Goal: Consume media (video, audio)

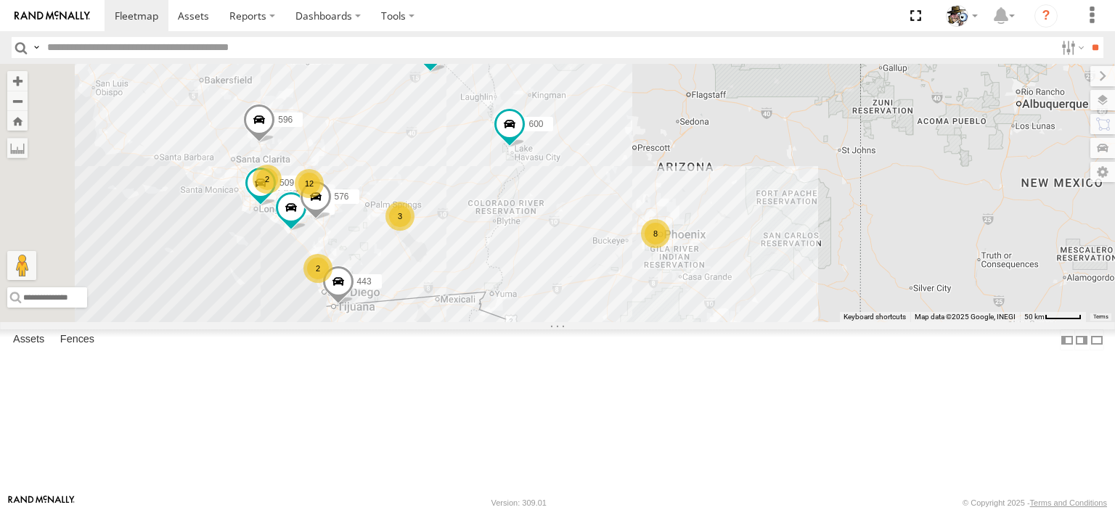
drag, startPoint x: 630, startPoint y: 283, endPoint x: 755, endPoint y: 342, distance: 138.0
click at [756, 322] on div "484 590 443 3 12 8 509 532 2 2 566 576 596 2 600" at bounding box center [557, 193] width 1115 height 258
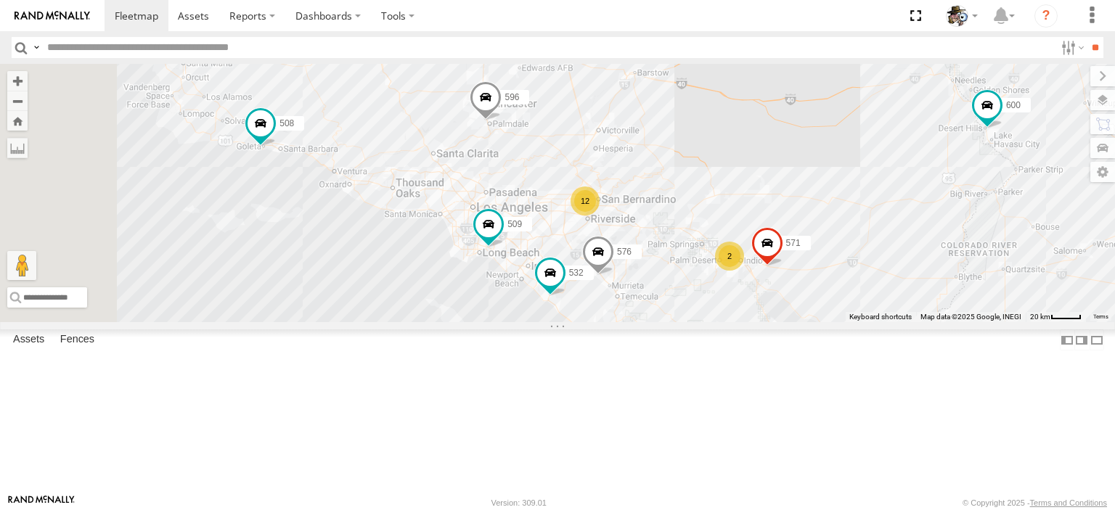
drag, startPoint x: 626, startPoint y: 255, endPoint x: 918, endPoint y: 275, distance: 293.3
click at [1015, 285] on div "484 590 443 509 532 566 576 596 600 508 568 571 12 7 2 2 595" at bounding box center [557, 193] width 1115 height 258
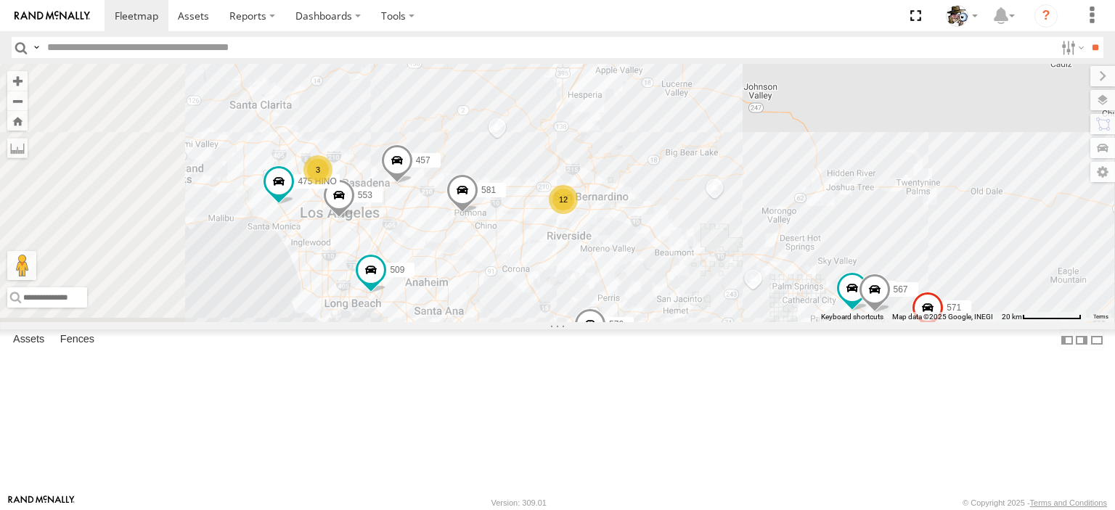
drag, startPoint x: 816, startPoint y: 248, endPoint x: 876, endPoint y: 252, distance: 60.4
click at [890, 244] on div "484 590 443 509 532 566 576 596 600 508 568 571 595 553 457 581 12 3 475 HINO 4…" at bounding box center [557, 193] width 1115 height 258
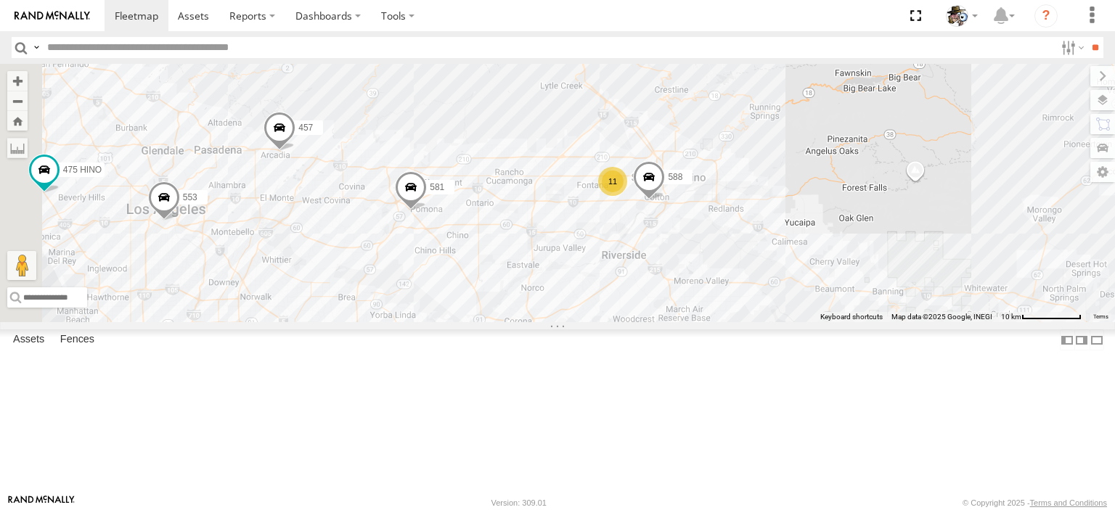
drag, startPoint x: 810, startPoint y: 285, endPoint x: 945, endPoint y: 258, distance: 137.8
click at [945, 258] on div "484 590 443 509 532 566 576 596 600 508 568 571 595 553 457 581 475 HINO 472 56…" at bounding box center [557, 193] width 1115 height 258
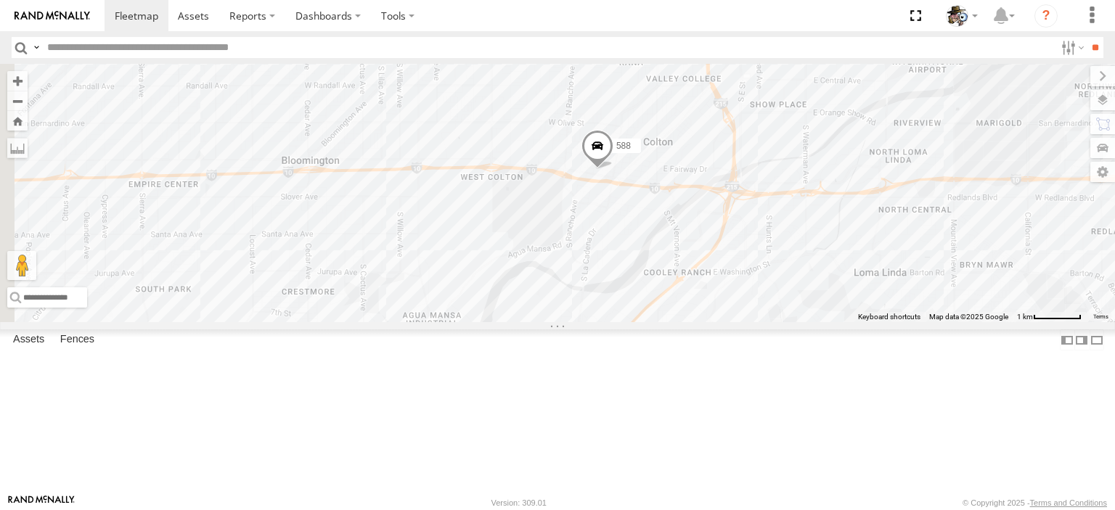
drag, startPoint x: 751, startPoint y: 230, endPoint x: 747, endPoint y: 292, distance: 61.9
click at [768, 313] on div "484 590 443 509 532 566 576 596 600 508 568 571 595 553 457 581 475 HINO 472 56…" at bounding box center [557, 193] width 1115 height 258
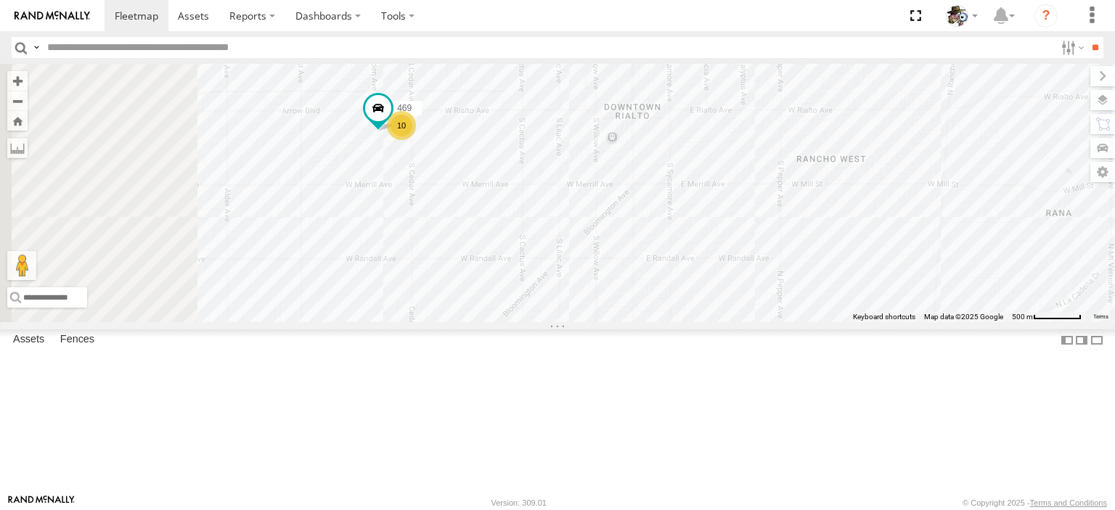
drag, startPoint x: 532, startPoint y: 165, endPoint x: 723, endPoint y: 394, distance: 298.5
click at [723, 322] on div "484 590 443 509 532 566 576 596 600 508 568 571 595 553 457 581 475 HINO 472 56…" at bounding box center [557, 193] width 1115 height 258
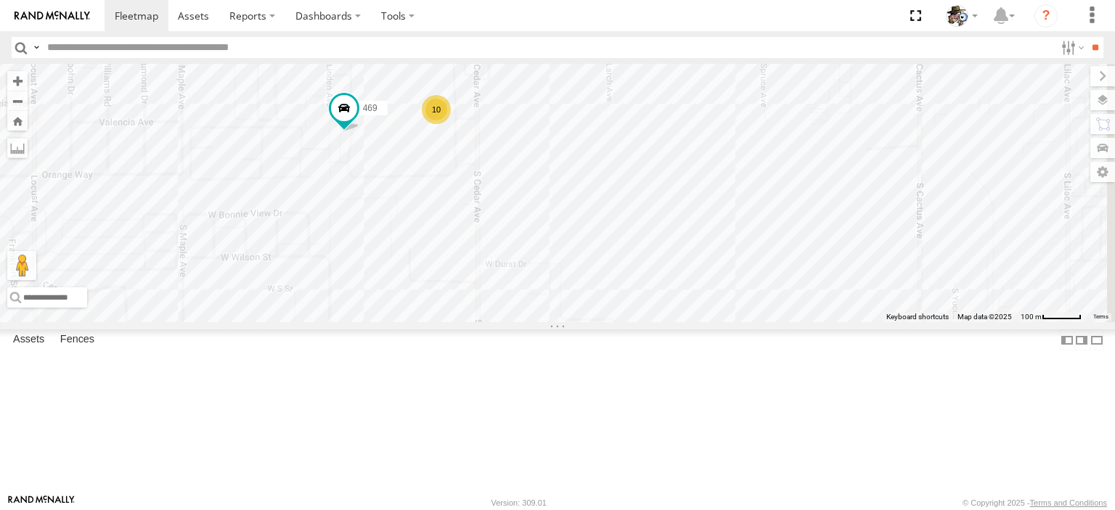
drag, startPoint x: 621, startPoint y: 282, endPoint x: 604, endPoint y: 310, distance: 33.2
click at [604, 310] on div "484 590 443 509 532 566 576 596 600 508 568 571 595 553 457 581 475 HINO 472 56…" at bounding box center [557, 193] width 1115 height 258
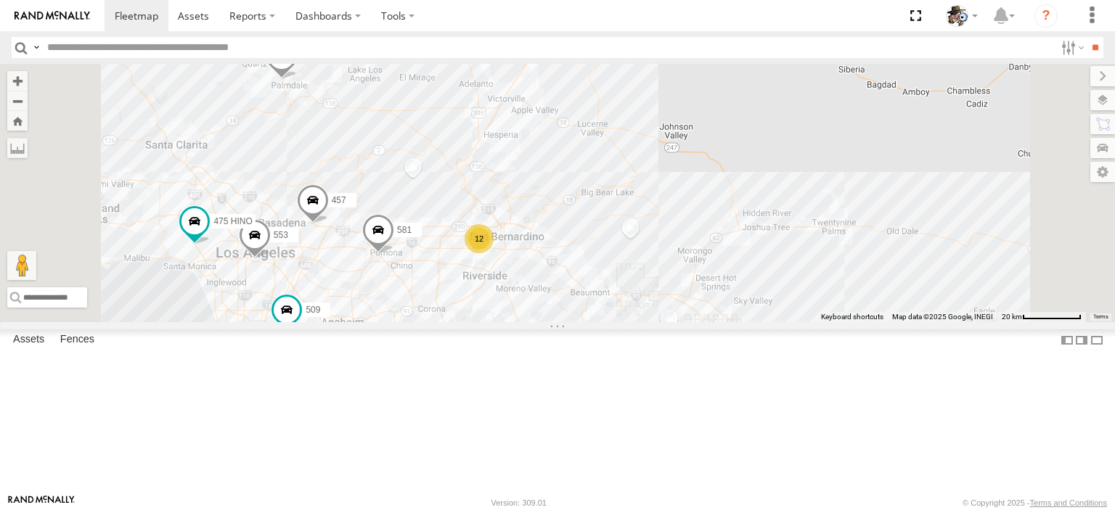
drag, startPoint x: 662, startPoint y: 254, endPoint x: 707, endPoint y: 260, distance: 45.4
click at [707, 260] on div "484 590 443 509 532 566 576 596 600 508 568 571 595 553 457 581 475 HINO 12 2" at bounding box center [557, 193] width 1115 height 258
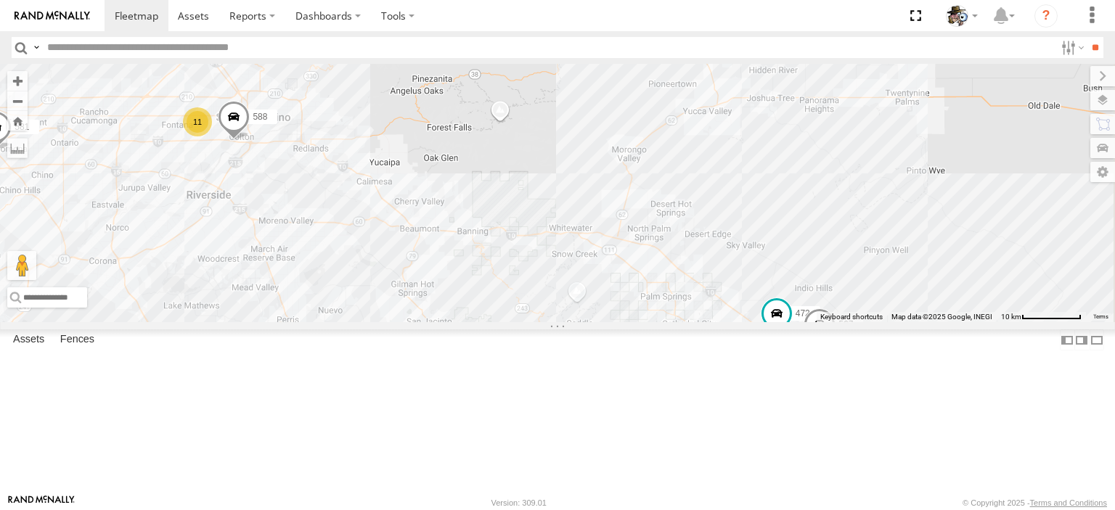
drag, startPoint x: 923, startPoint y: 314, endPoint x: 901, endPoint y: 297, distance: 28.5
click at [901, 297] on div "484 590 443 509 532 566 576 596 600 508 568 571 595 553 457 581 11 588 472 567" at bounding box center [557, 193] width 1115 height 258
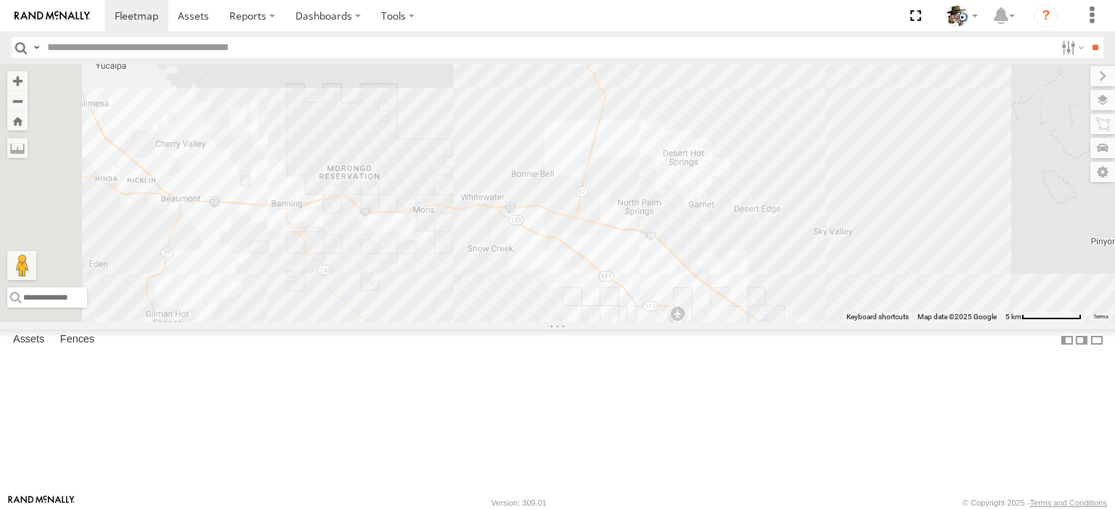
drag, startPoint x: 976, startPoint y: 306, endPoint x: 1103, endPoint y: 386, distance: 149.7
click at [1103, 322] on div "484 590 443 509 532 566 576 596 600 508 568 571 595 553 457 581 588 472 567" at bounding box center [557, 193] width 1115 height 258
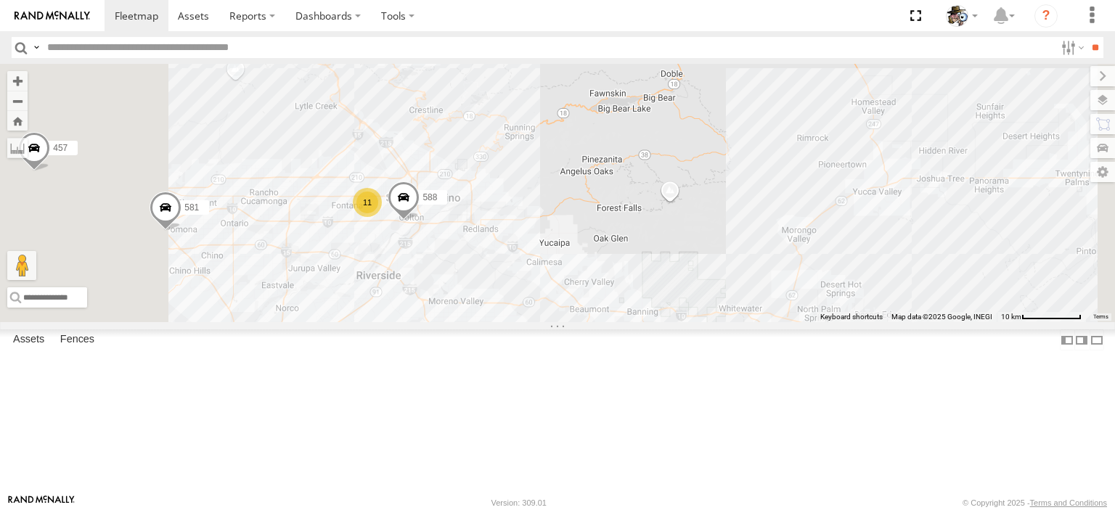
drag, startPoint x: 810, startPoint y: 229, endPoint x: 961, endPoint y: 333, distance: 183.7
click at [961, 322] on div "484 590 443 509 532 566 576 596 600 508 568 571 595 553 457 581 588 472 567 11" at bounding box center [557, 193] width 1115 height 258
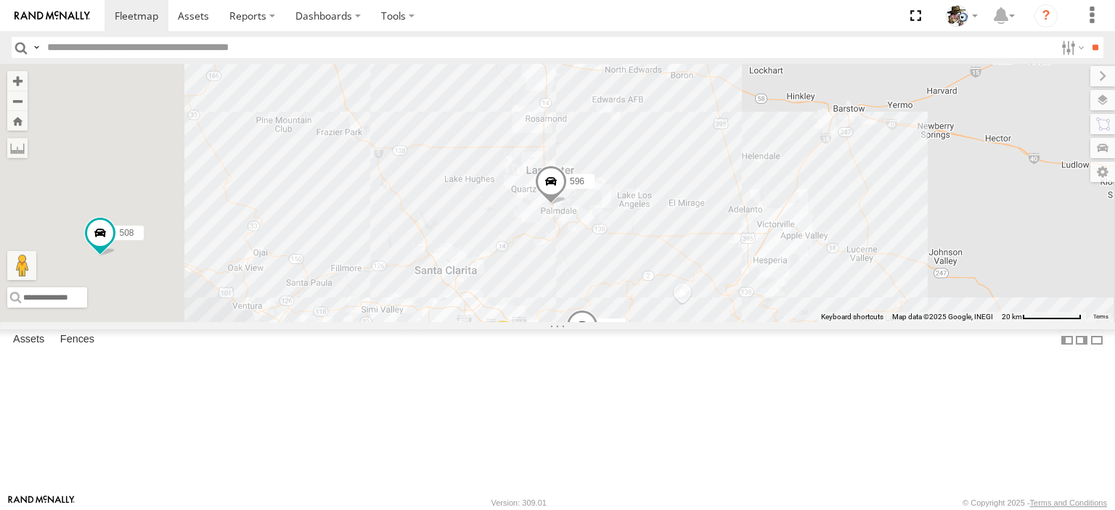
drag, startPoint x: 606, startPoint y: 213, endPoint x: 688, endPoint y: 338, distance: 148.4
click at [786, 322] on div "484 590 443 509 532 566 576 596 600 508 568 571 595 553 457 581 12 3 475 HINO 2" at bounding box center [557, 193] width 1115 height 258
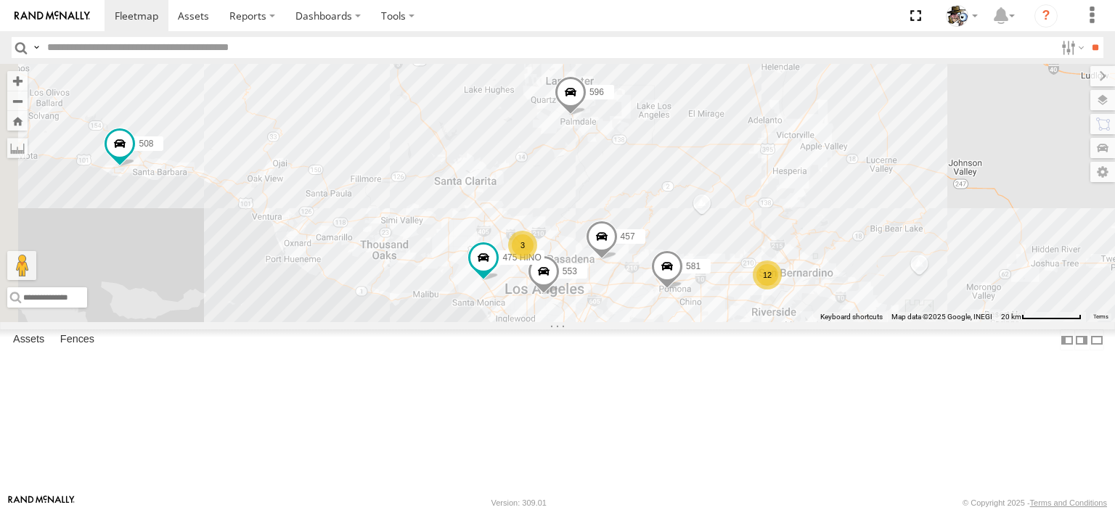
drag, startPoint x: 636, startPoint y: 236, endPoint x: 624, endPoint y: 240, distance: 12.4
click at [624, 184] on div "484 590 443 509 532 566 576 596 600 508 568 571 595 553 457 581 12 3 475 HINO 2" at bounding box center [557, 193] width 1115 height 258
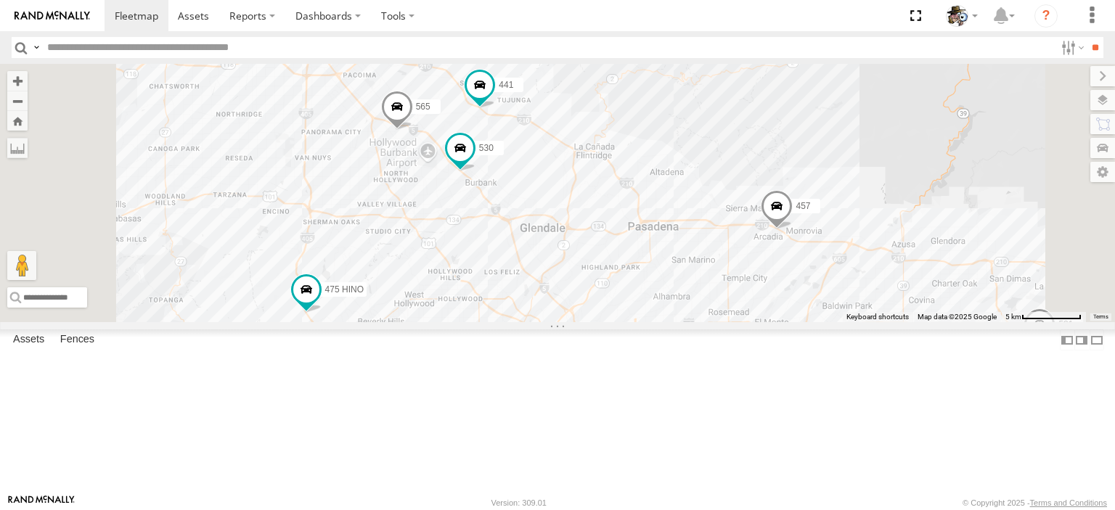
drag, startPoint x: 727, startPoint y: 270, endPoint x: 707, endPoint y: 249, distance: 29.3
click at [707, 249] on div "484 590 443 509 532 566 576 596 600 508 568 571 595 553 457 581 475 HINO 530 56…" at bounding box center [557, 193] width 1115 height 258
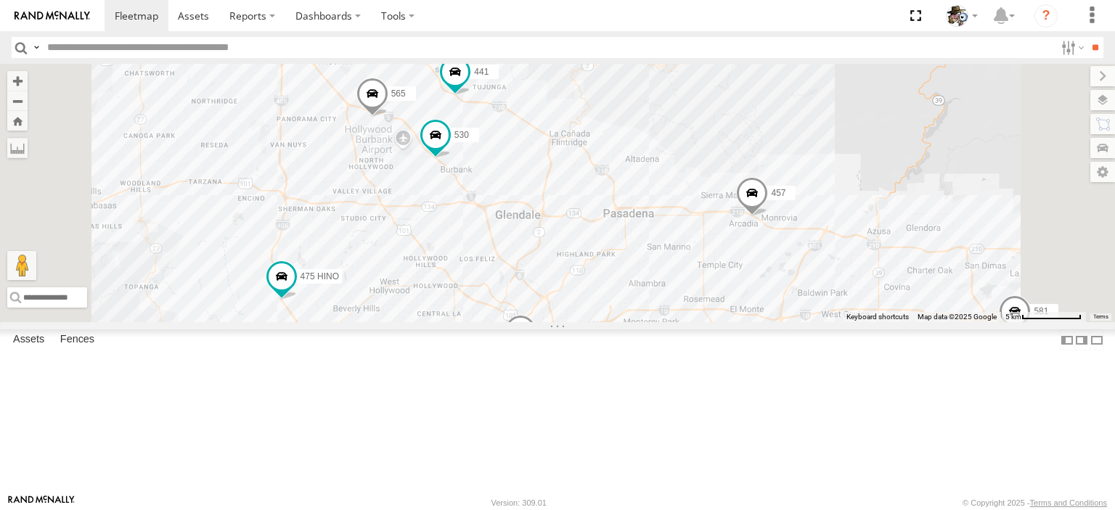
drag, startPoint x: 717, startPoint y: 272, endPoint x: 691, endPoint y: 258, distance: 29.9
click at [691, 258] on div "484 590 443 509 532 566 576 596 600 508 568 571 595 553 457 581 475 HINO 530 56…" at bounding box center [557, 193] width 1115 height 258
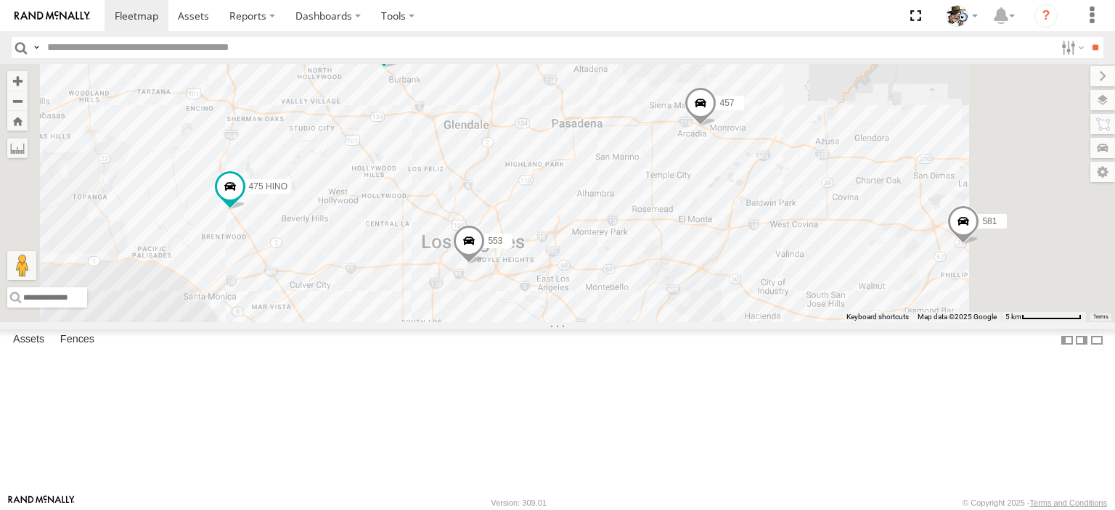
drag, startPoint x: 786, startPoint y: 320, endPoint x: 736, endPoint y: 249, distance: 87.0
click at [733, 252] on div "484 590 443 509 532 566 576 596 600 508 568 571 595 553 457 581 475 HINO 530 56…" at bounding box center [557, 193] width 1115 height 258
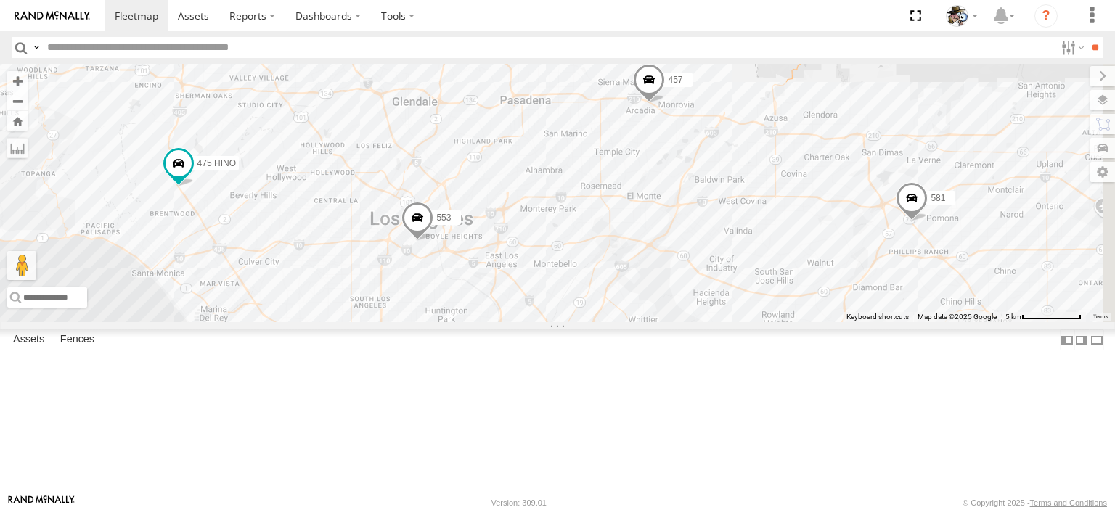
drag, startPoint x: 772, startPoint y: 274, endPoint x: 722, endPoint y: 249, distance: 55.8
click at [722, 249] on div "484 590 443 509 532 566 576 596 600 508 568 571 595 553 457 581 475 HINO 530 56…" at bounding box center [557, 193] width 1115 height 258
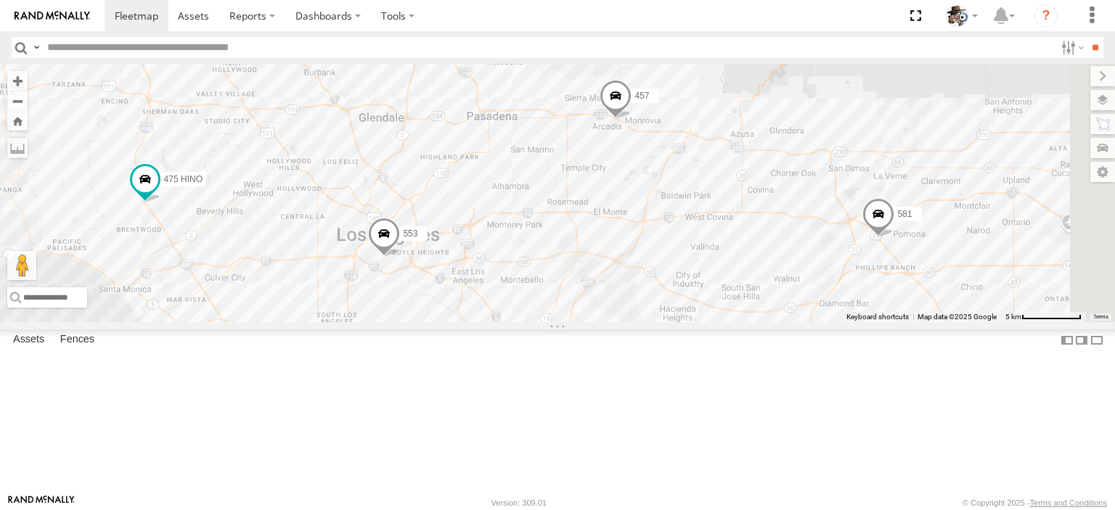
drag, startPoint x: 877, startPoint y: 344, endPoint x: 842, endPoint y: 360, distance: 38.3
click at [842, 322] on div "484 590 443 509 532 566 576 596 600 508 568 571 595 553 457 581 475 HINO 530 56…" at bounding box center [557, 193] width 1115 height 258
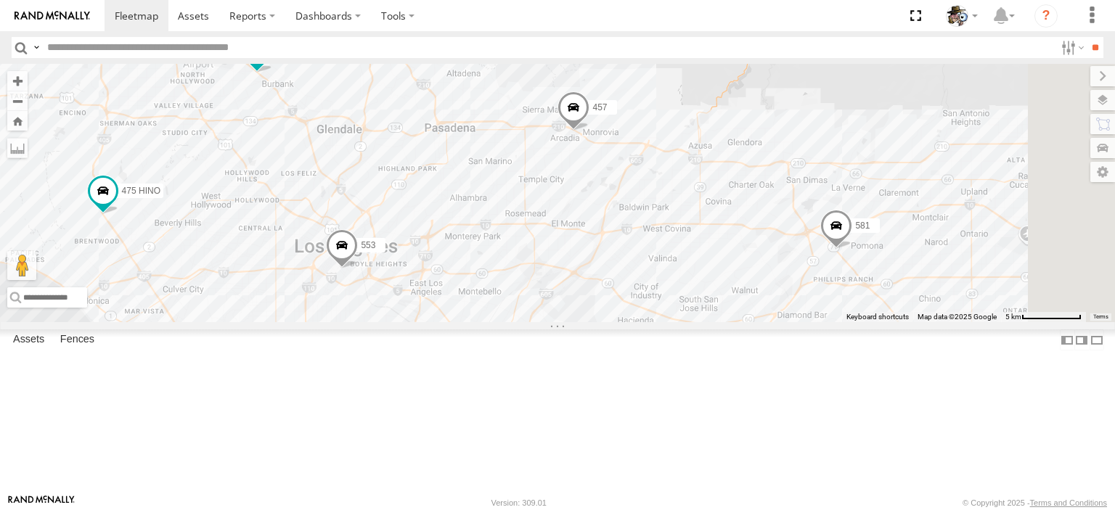
drag, startPoint x: 860, startPoint y: 371, endPoint x: 800, endPoint y: 390, distance: 62.5
click at [802, 322] on div "484 590 443 509 532 566 576 596 600 508 568 571 595 553 457 581 475 HINO 530 56…" at bounding box center [557, 193] width 1115 height 258
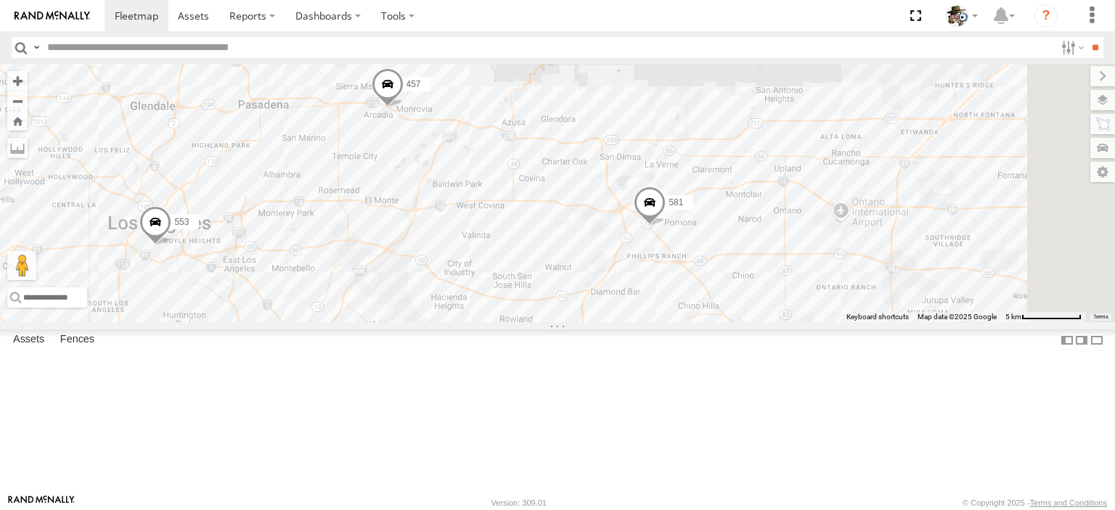
drag, startPoint x: 861, startPoint y: 395, endPoint x: 691, endPoint y: 361, distance: 173.3
click at [691, 322] on div "484 590 443 509 532 566 576 596 600 508 568 571 595 553 457 581 475 HINO 530 56…" at bounding box center [557, 193] width 1115 height 258
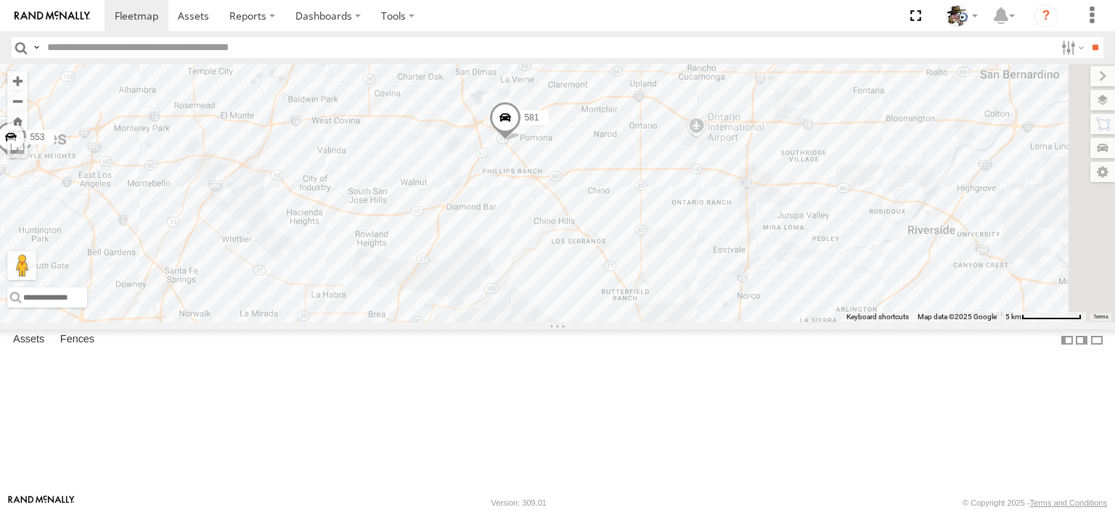
drag, startPoint x: 839, startPoint y: 400, endPoint x: 693, endPoint y: 311, distance: 170.5
click at [693, 311] on div "484 590 443 509 532 566 576 596 600 508 568 571 595 553 457 581 475 HINO 530 56…" at bounding box center [557, 193] width 1115 height 258
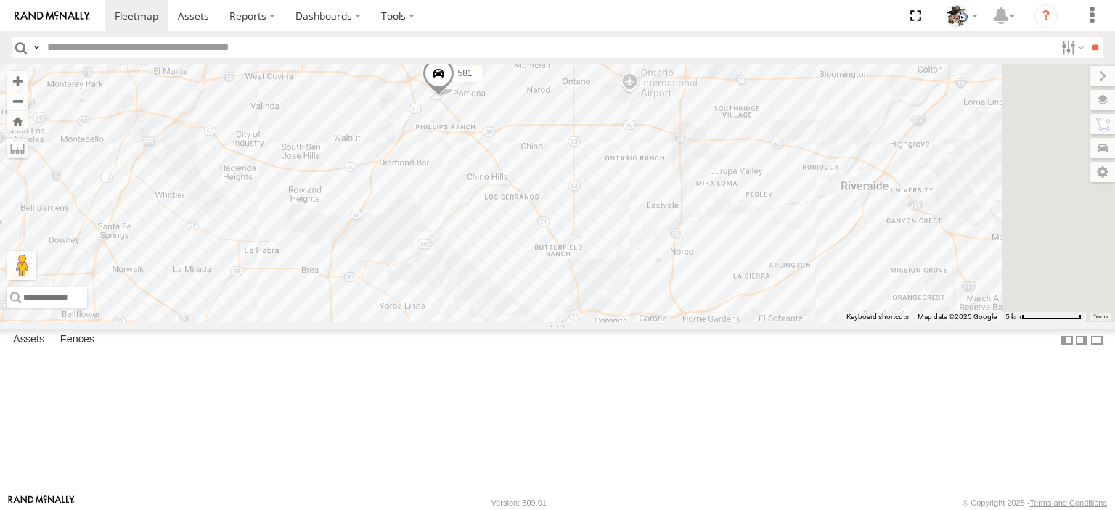
drag, startPoint x: 873, startPoint y: 336, endPoint x: 807, endPoint y: 290, distance: 80.4
click at [807, 290] on div "484 590 443 509 532 566 576 596 600 508 568 571 595 553 457 581 475 HINO 530 56…" at bounding box center [557, 193] width 1115 height 258
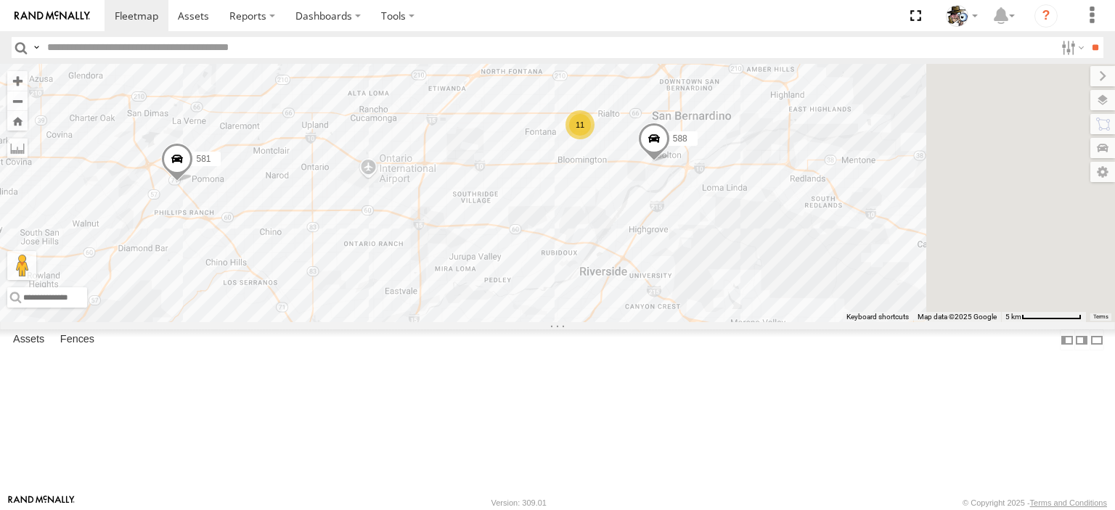
drag, startPoint x: 923, startPoint y: 303, endPoint x: 529, endPoint y: 430, distance: 413.5
click at [529, 322] on div "484 590 443 509 532 566 576 596 600 508 568 571 595 553 457 581 475 HINO 530 56…" at bounding box center [557, 193] width 1115 height 258
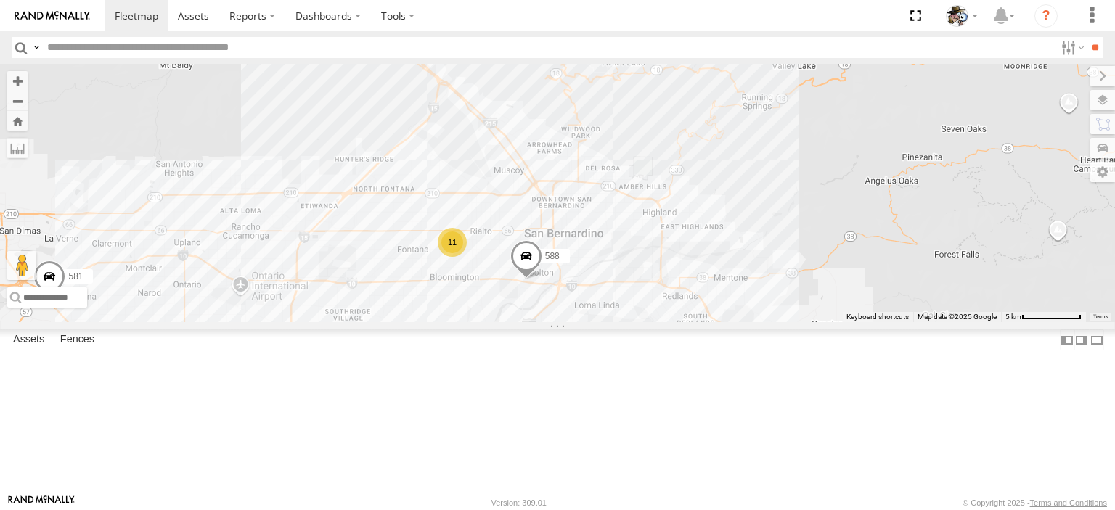
drag, startPoint x: 766, startPoint y: 362, endPoint x: 907, endPoint y: 354, distance: 141.1
click at [923, 322] on div "484 590 443 509 532 566 576 596 600 508 568 571 595 553 457 581 475 HINO 530 56…" at bounding box center [557, 193] width 1115 height 258
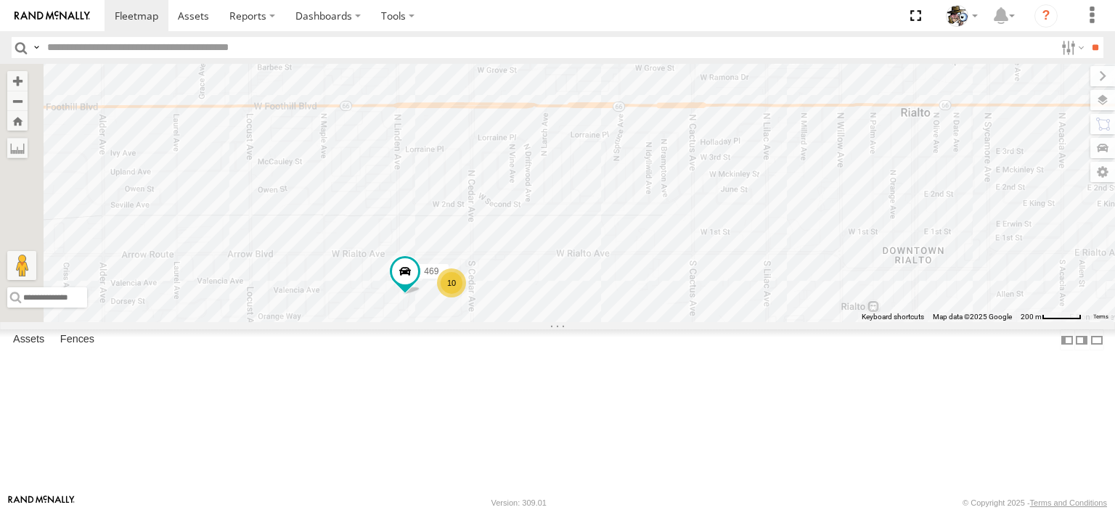
drag, startPoint x: 674, startPoint y: 395, endPoint x: 639, endPoint y: 354, distance: 54.0
click at [736, 322] on div "484 590 443 509 532 566 576 596 600 508 568 571 595 553 457 581 475 HINO 530 56…" at bounding box center [557, 193] width 1115 height 258
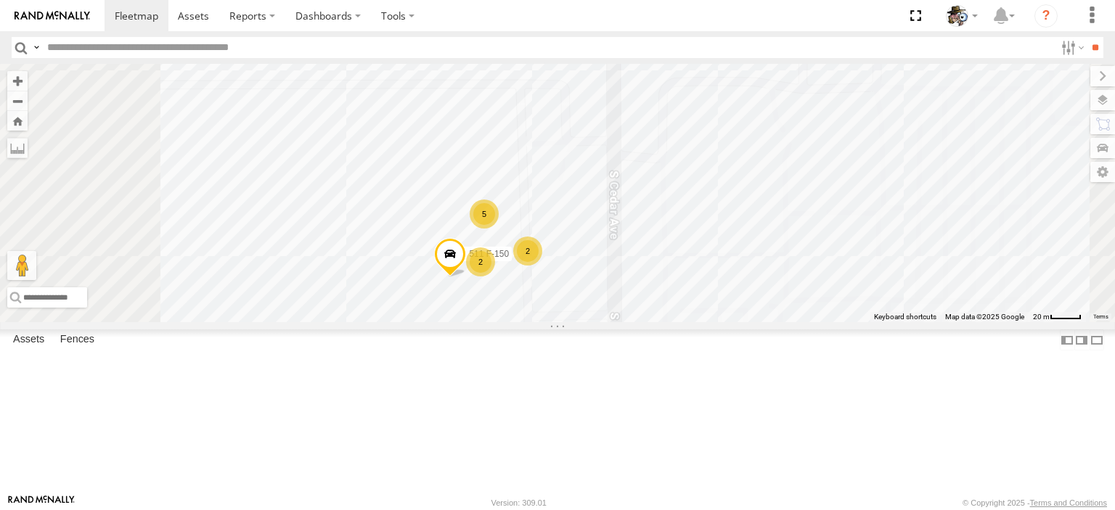
drag, startPoint x: 825, startPoint y: 258, endPoint x: 881, endPoint y: 307, distance: 74.6
click at [926, 295] on div "484 590 443 509 532 566 576 596 600 508 568 571 595 553 457 581 475 HINO 530 56…" at bounding box center [557, 193] width 1115 height 258
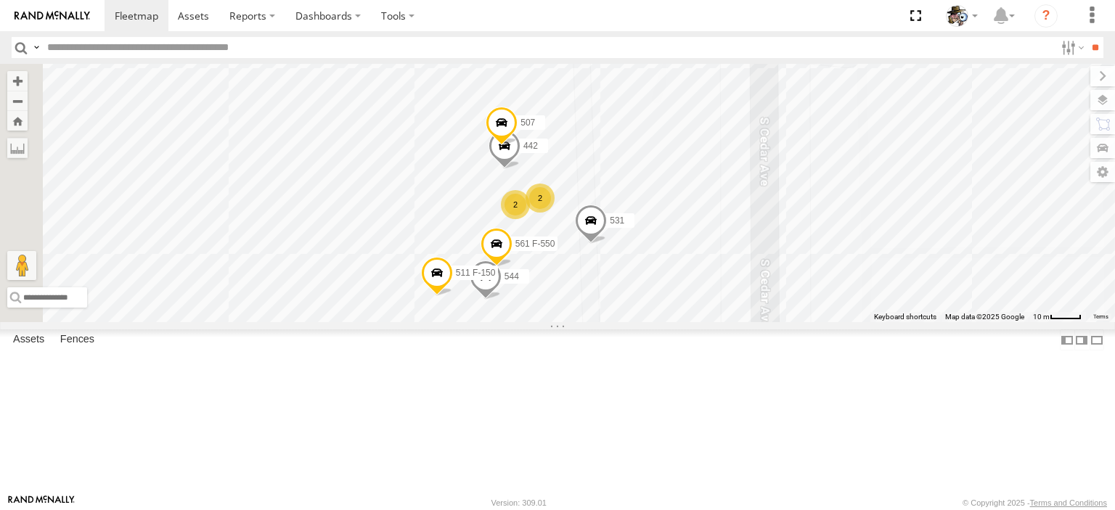
drag, startPoint x: 846, startPoint y: 316, endPoint x: 966, endPoint y: 306, distance: 120.9
click at [966, 306] on div "484 590 443 509 532 566 576 596 600 508 568 571 595 553 457 581 475 HINO 530 56…" at bounding box center [557, 193] width 1115 height 258
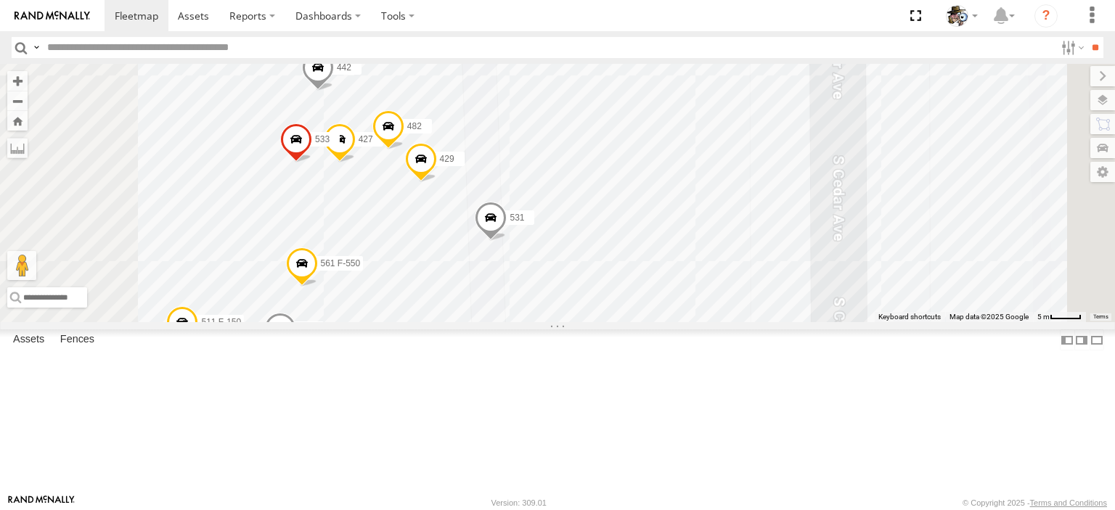
click at [437, 182] on span at bounding box center [421, 162] width 32 height 39
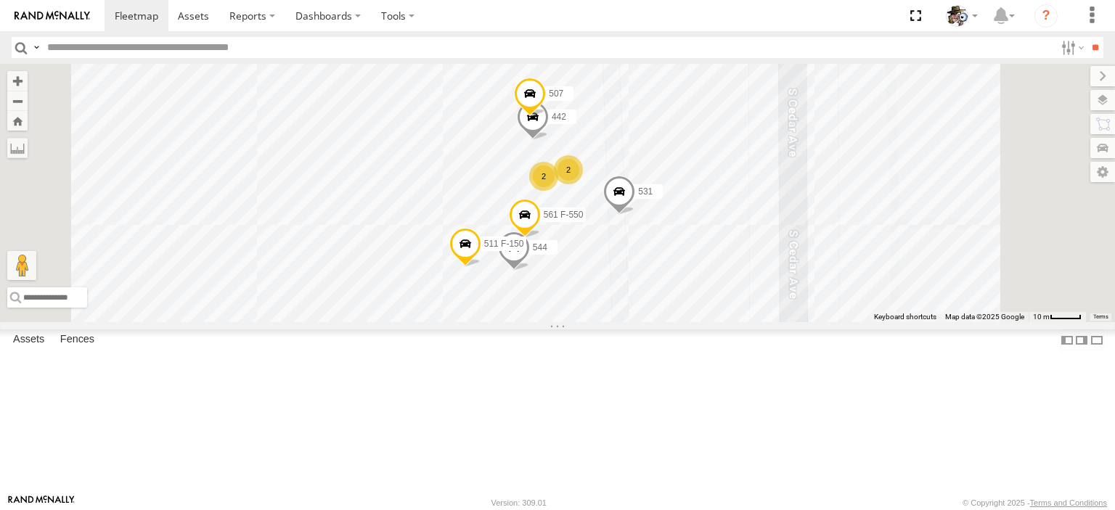
click at [1006, 281] on div "484 590 443 509 532 566 576 596 600 508 568 571 595 553 457 581 475 HINO 530 56…" at bounding box center [557, 193] width 1115 height 258
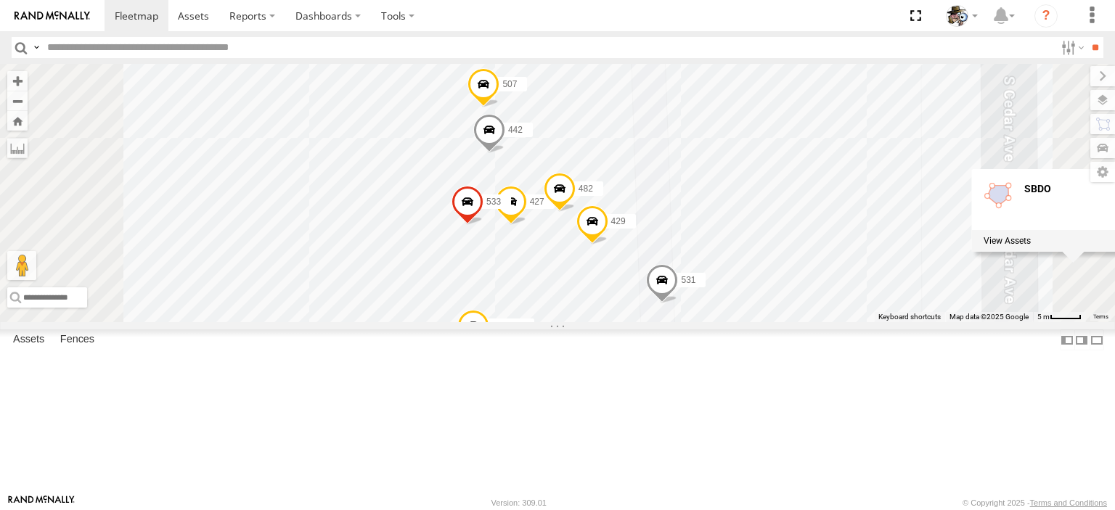
drag, startPoint x: 798, startPoint y: 267, endPoint x: 813, endPoint y: 372, distance: 106.4
click at [813, 322] on div "484 590 443 509 532 566 576 596 600 508 568 571 595 553 457 581 475 HINO 530 56…" at bounding box center [557, 193] width 1115 height 258
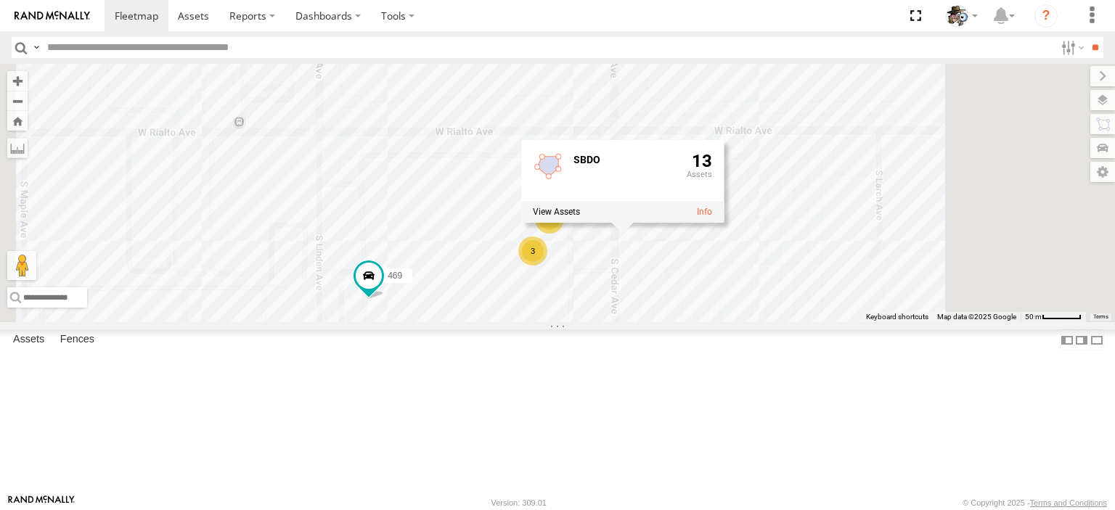
scroll to position [363, 0]
click at [382, 289] on span at bounding box center [369, 276] width 26 height 26
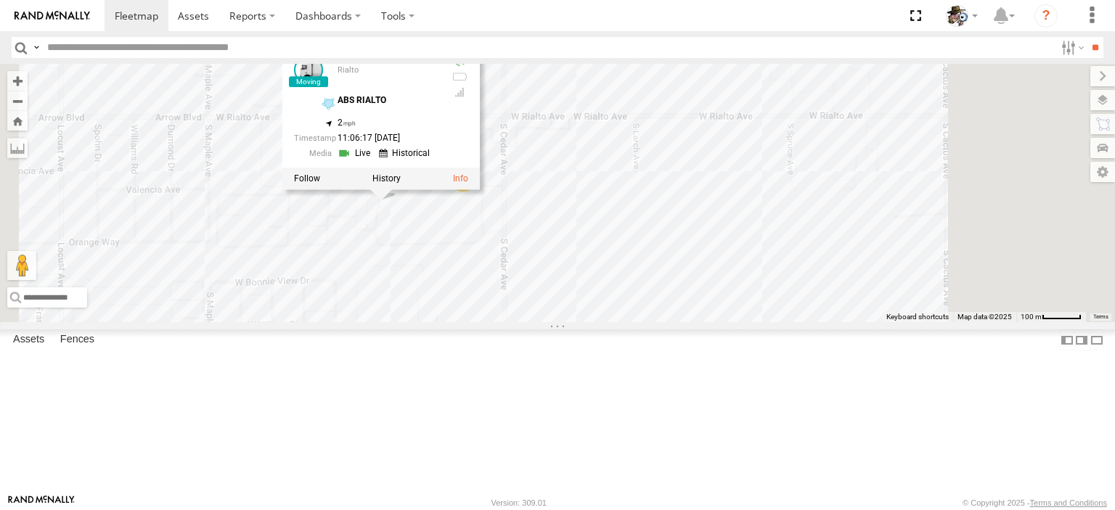
scroll to position [799, 0]
click at [0, 0] on link at bounding box center [0, 0] width 0 height 0
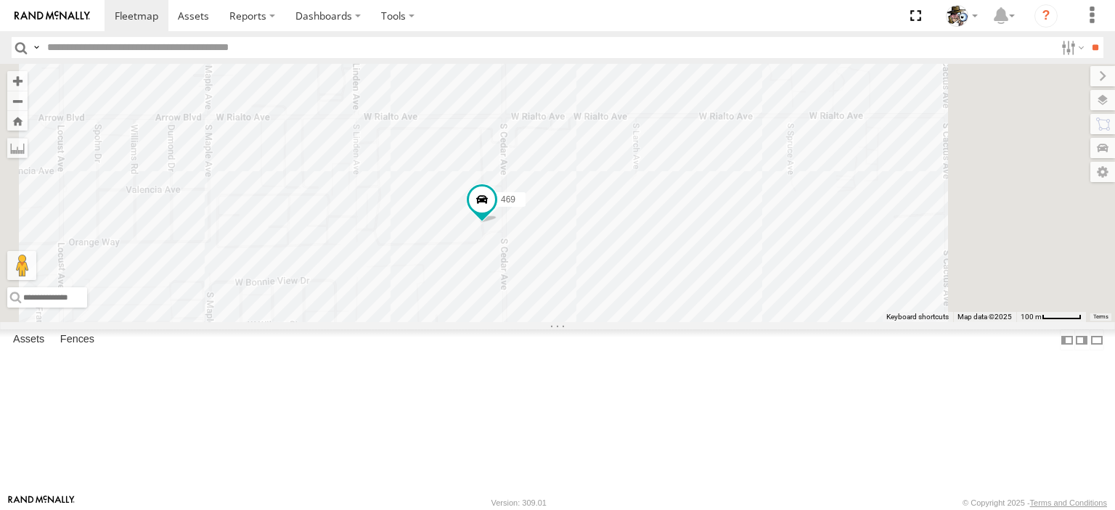
scroll to position [0, 0]
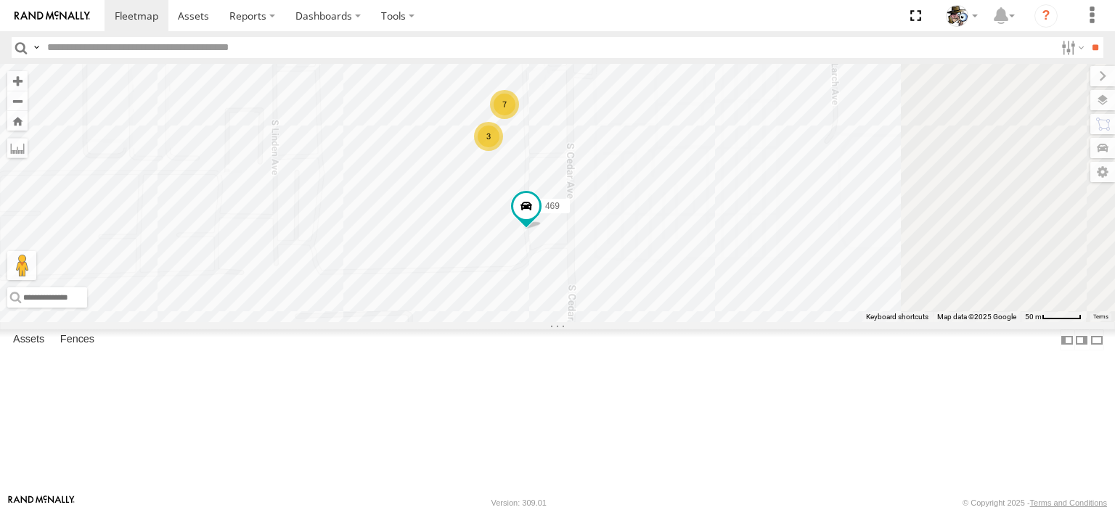
drag, startPoint x: 738, startPoint y: 396, endPoint x: 633, endPoint y: 401, distance: 104.7
click at [633, 322] on div "469 3 7" at bounding box center [557, 193] width 1115 height 258
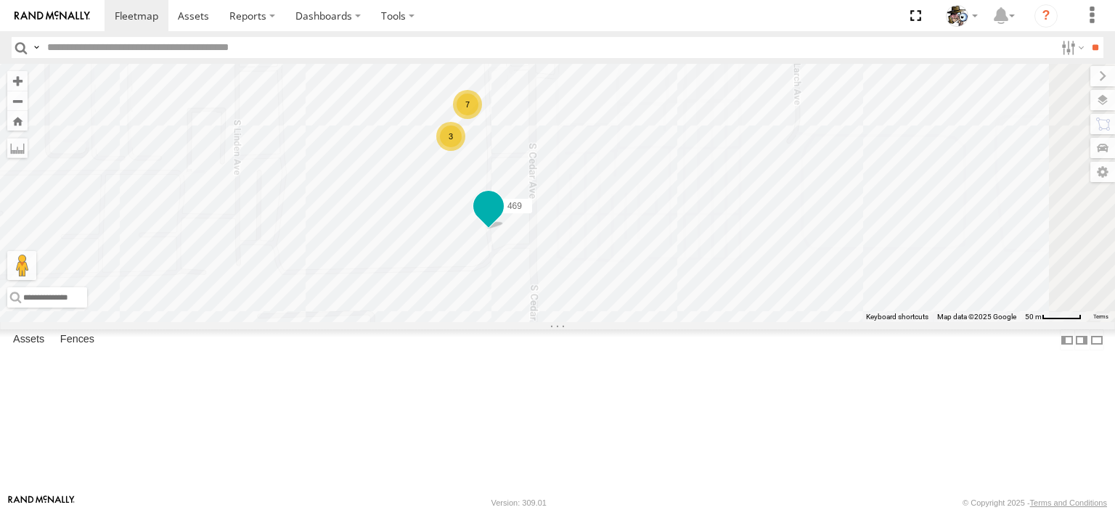
click at [502, 219] on span at bounding box center [489, 206] width 26 height 26
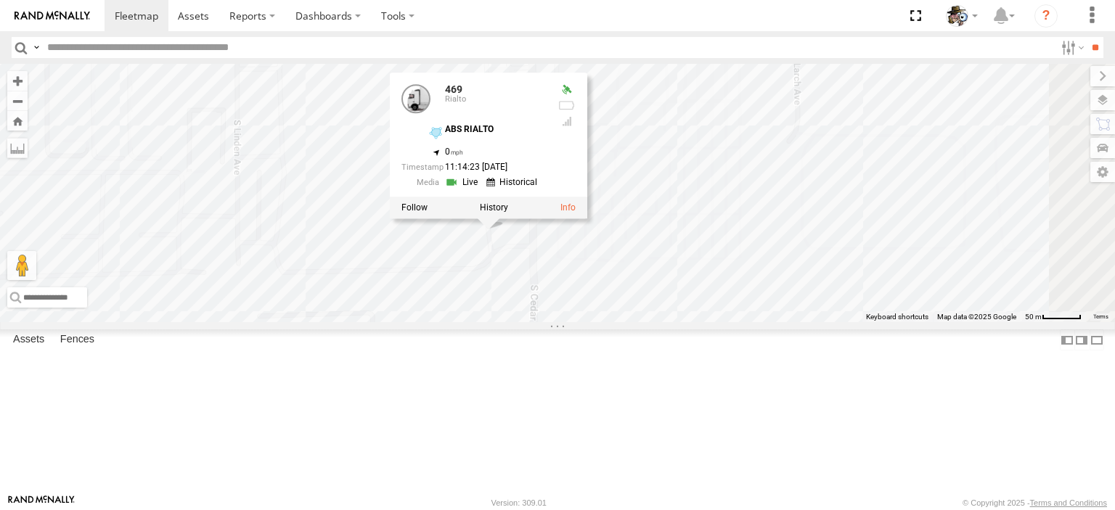
click at [482, 189] on link at bounding box center [463, 183] width 37 height 14
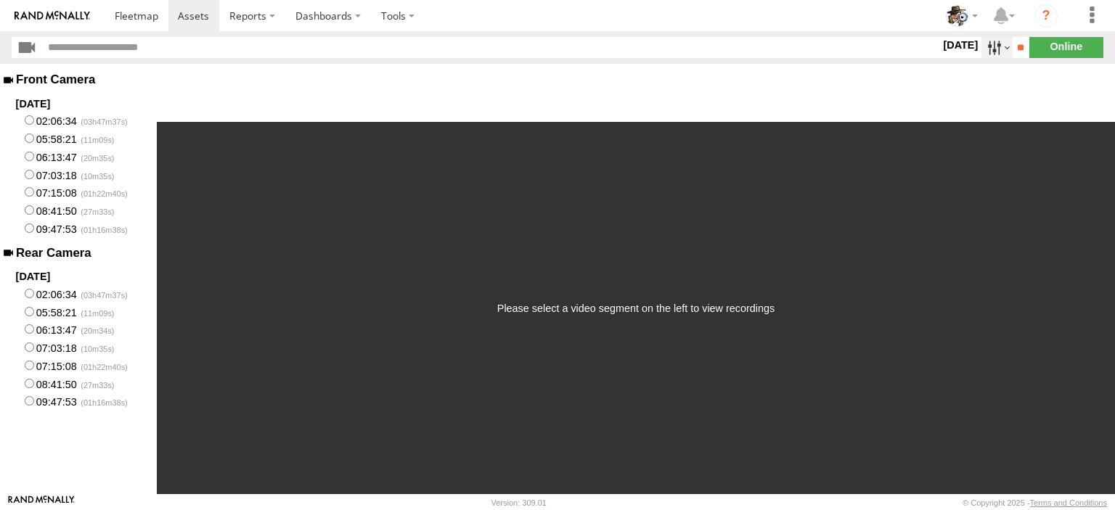
click at [982, 46] on label at bounding box center [997, 47] width 31 height 21
click at [0, 0] on label at bounding box center [0, 0] width 0 height 0
click at [1014, 43] on input "**" at bounding box center [1021, 47] width 17 height 21
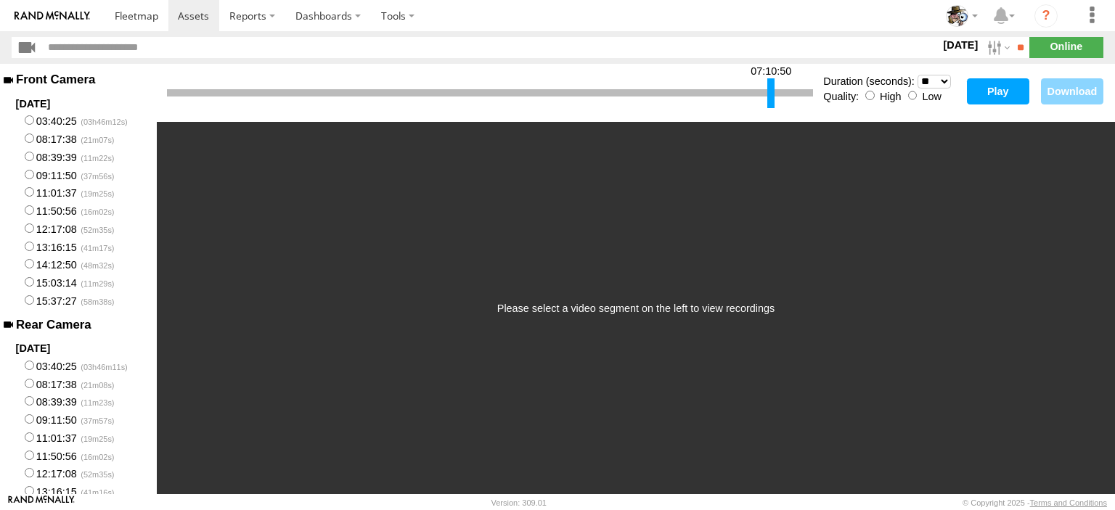
drag, startPoint x: 168, startPoint y: 99, endPoint x: 769, endPoint y: 104, distance: 600.4
click at [769, 104] on div at bounding box center [770, 93] width 7 height 30
click at [949, 80] on select "* ** ** ** ** ** ** *** *** *** ***" at bounding box center [934, 82] width 33 height 14
select select "**"
click at [918, 75] on select "* ** ** ** ** ** ** *** *** *** ***" at bounding box center [934, 82] width 33 height 14
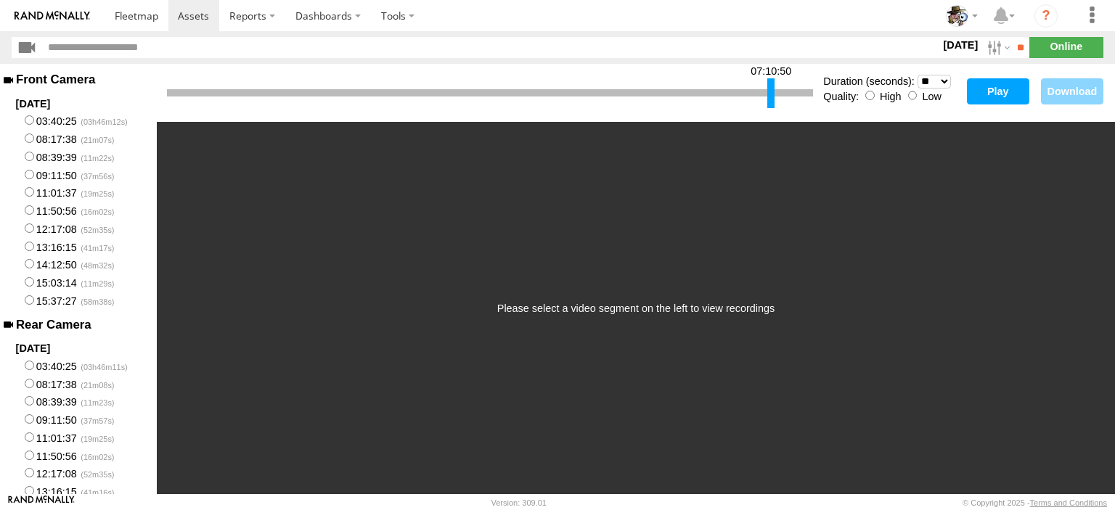
click at [984, 91] on button "Play" at bounding box center [998, 91] width 62 height 26
